Goal: Task Accomplishment & Management: Use online tool/utility

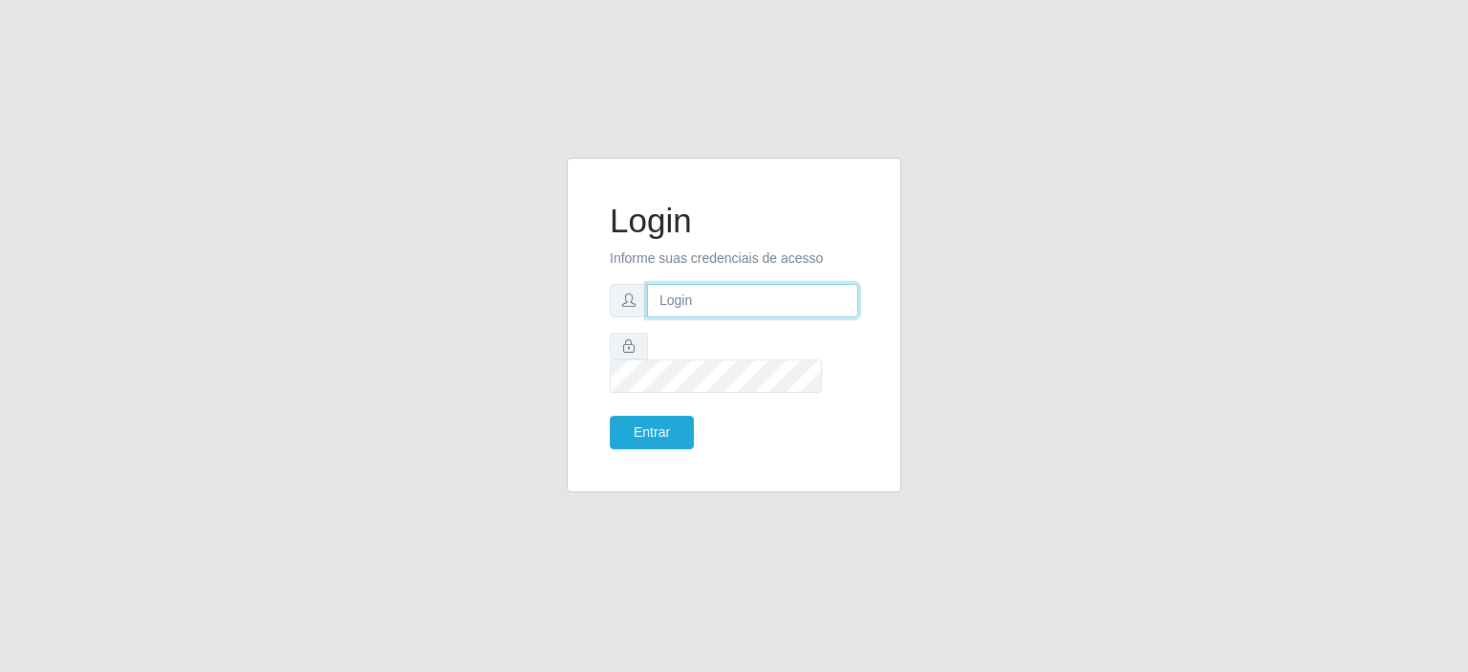
click at [692, 317] on input "text" at bounding box center [752, 300] width 211 height 33
type input "[EMAIL_ADDRESS][PERSON_NAME][DOMAIN_NAME]"
click at [610, 416] on button "Entrar" at bounding box center [652, 432] width 84 height 33
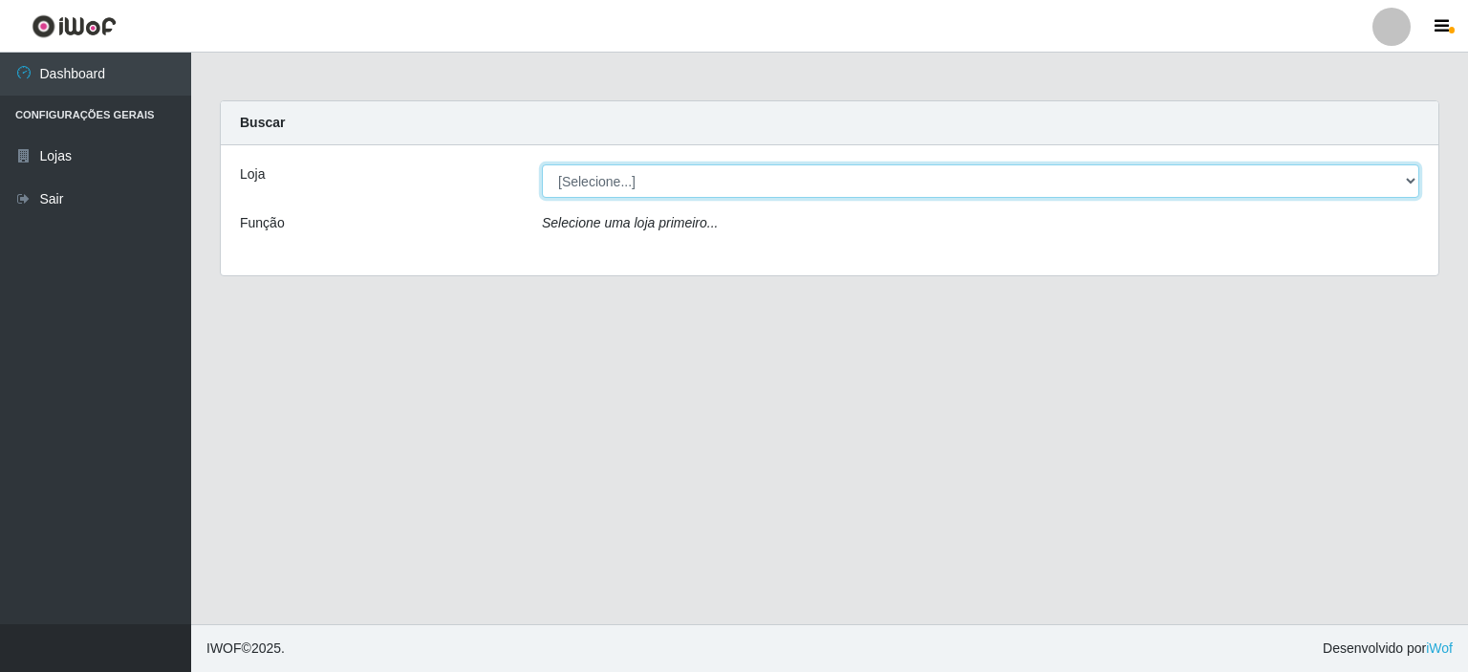
click at [1410, 188] on select "[Selecione...] Corte Fácil - Unidade Planalto" at bounding box center [980, 180] width 877 height 33
select select "202"
click at [542, 164] on select "[Selecione...] Corte Fácil - Unidade Planalto" at bounding box center [980, 180] width 877 height 33
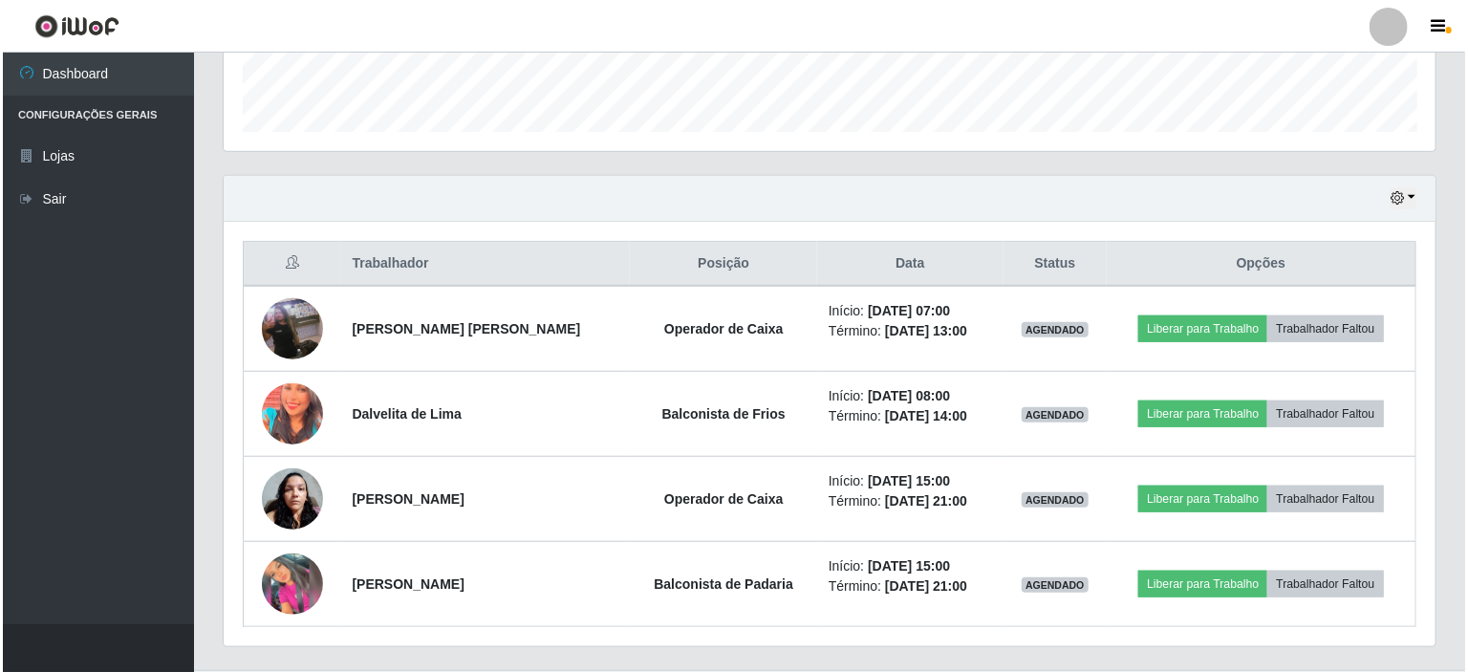
scroll to position [573, 0]
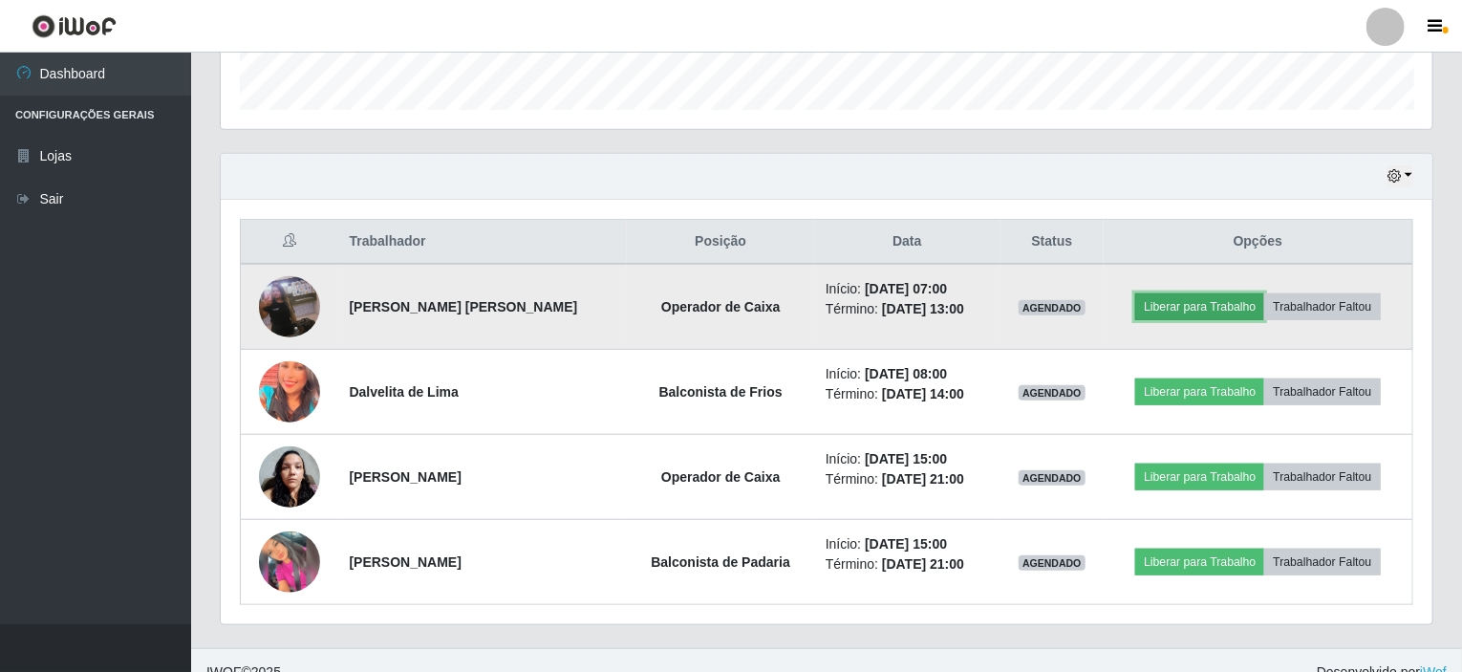
click at [1155, 306] on button "Liberar para Trabalho" at bounding box center [1199, 306] width 129 height 27
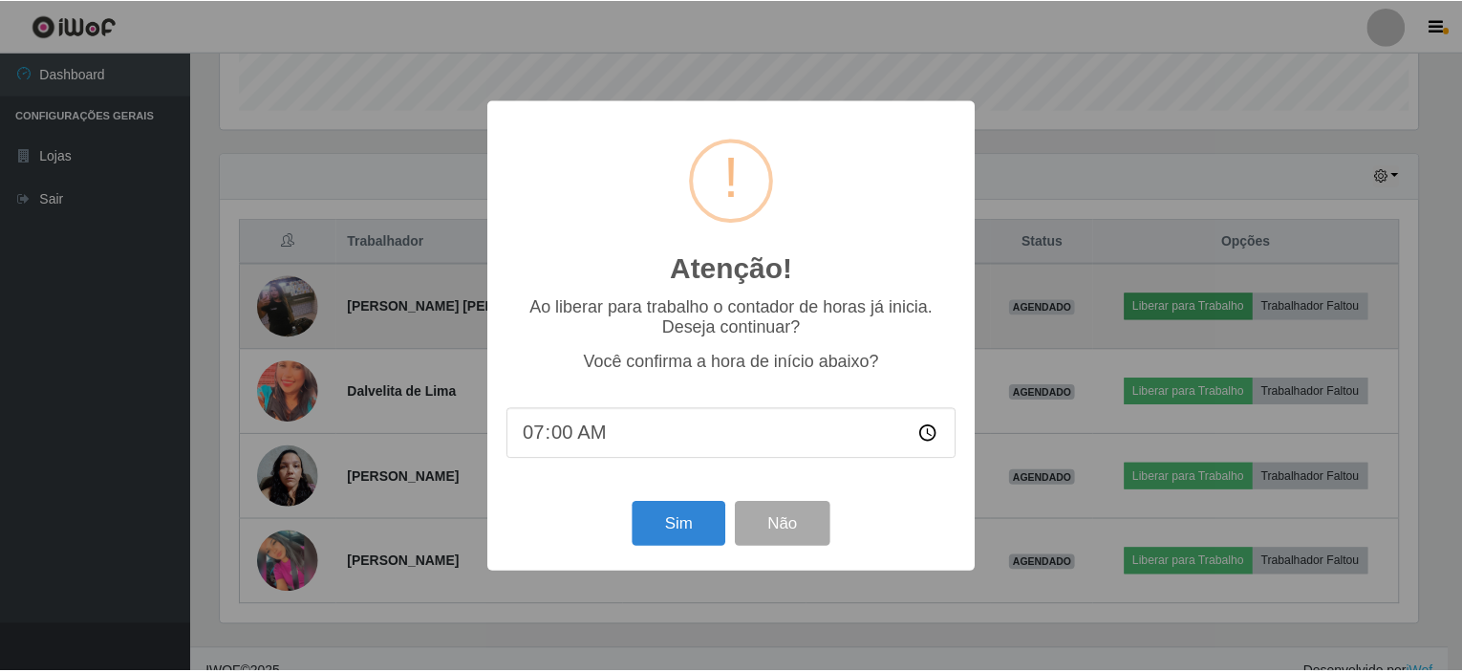
scroll to position [397, 1204]
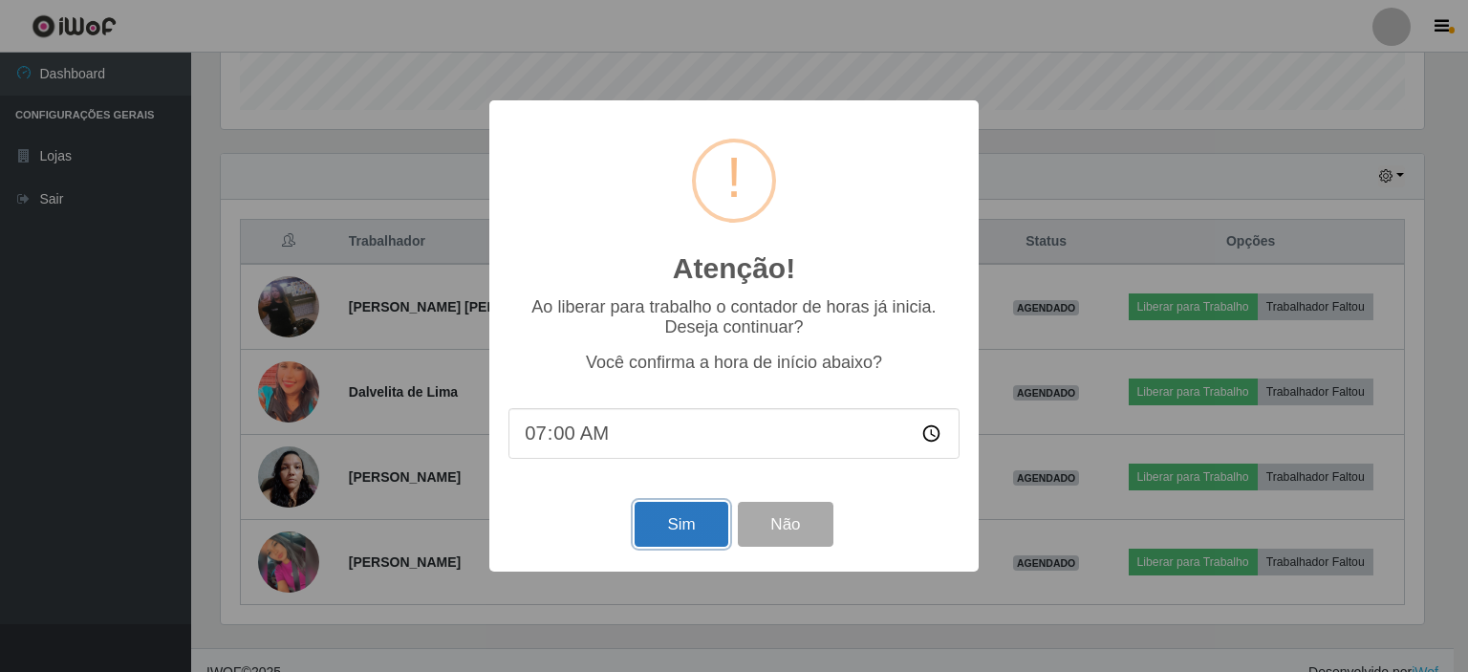
click at [674, 534] on button "Sim" at bounding box center [681, 524] width 93 height 45
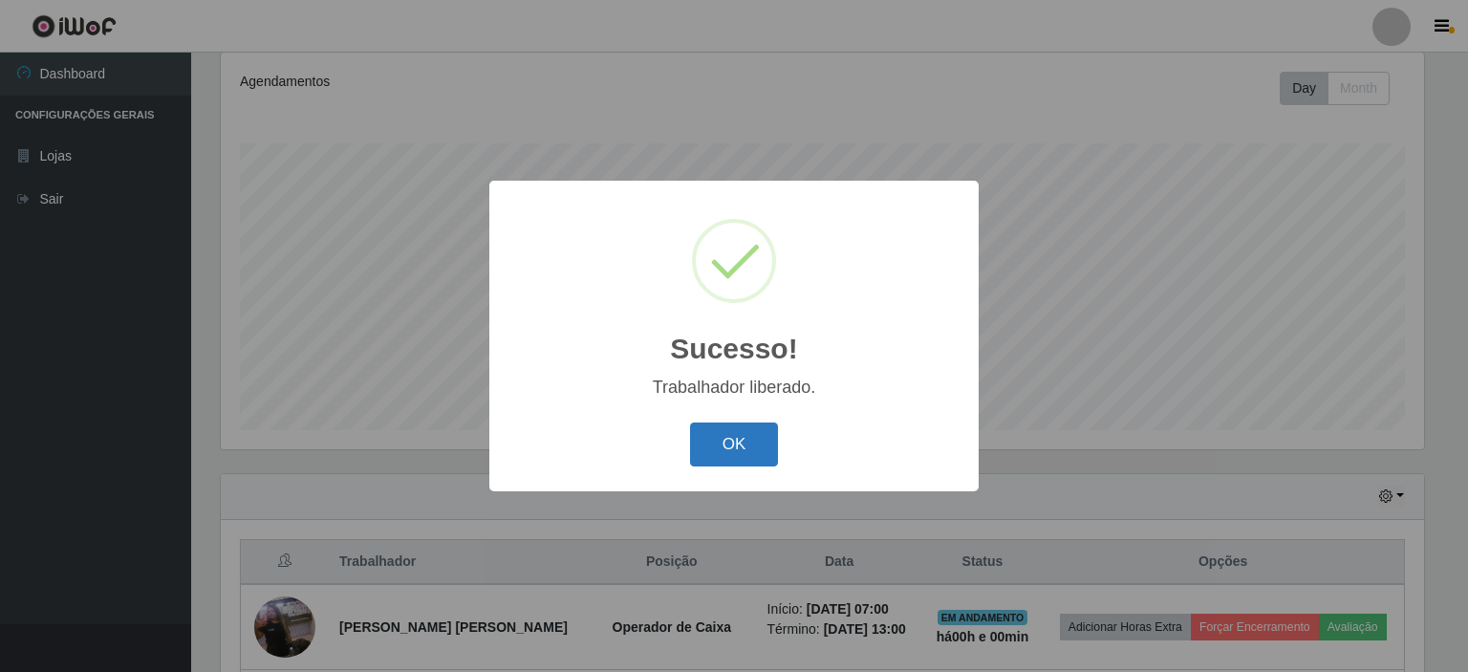
click at [750, 436] on button "OK" at bounding box center [734, 444] width 89 height 45
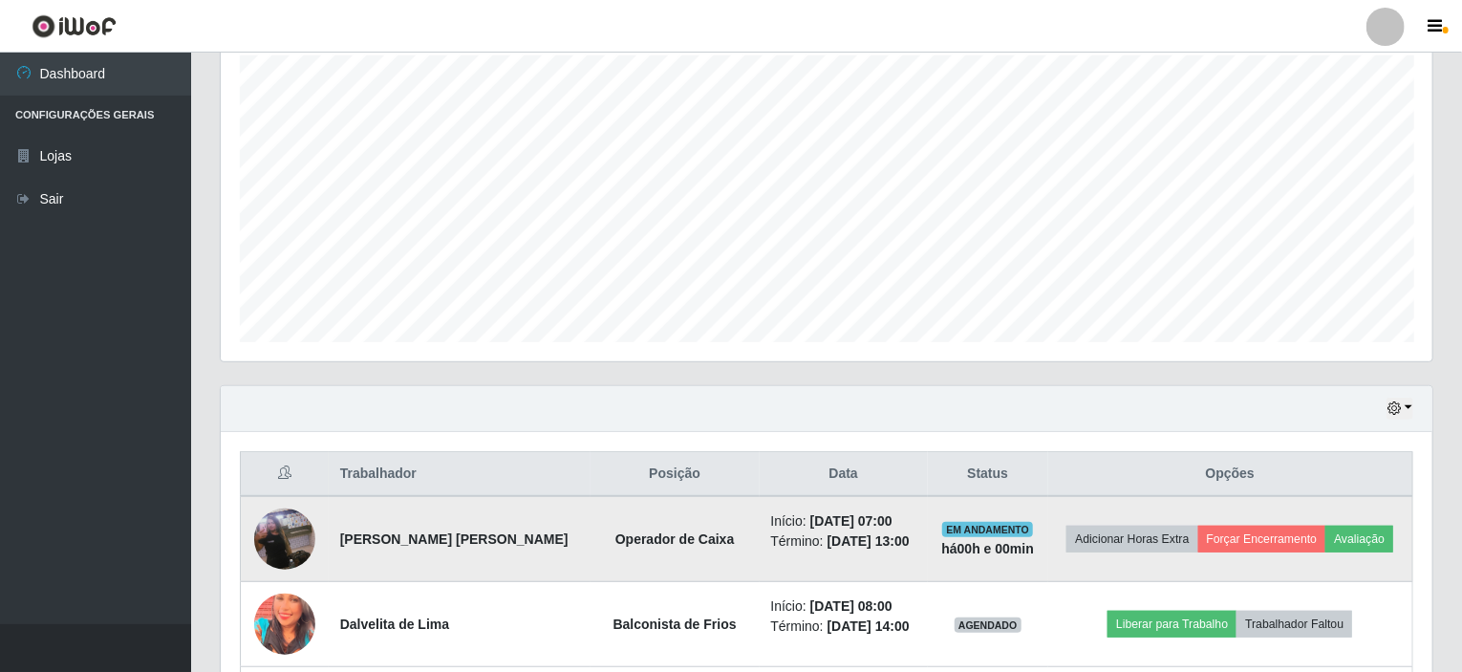
scroll to position [444, 0]
